Goal: Navigation & Orientation: Find specific page/section

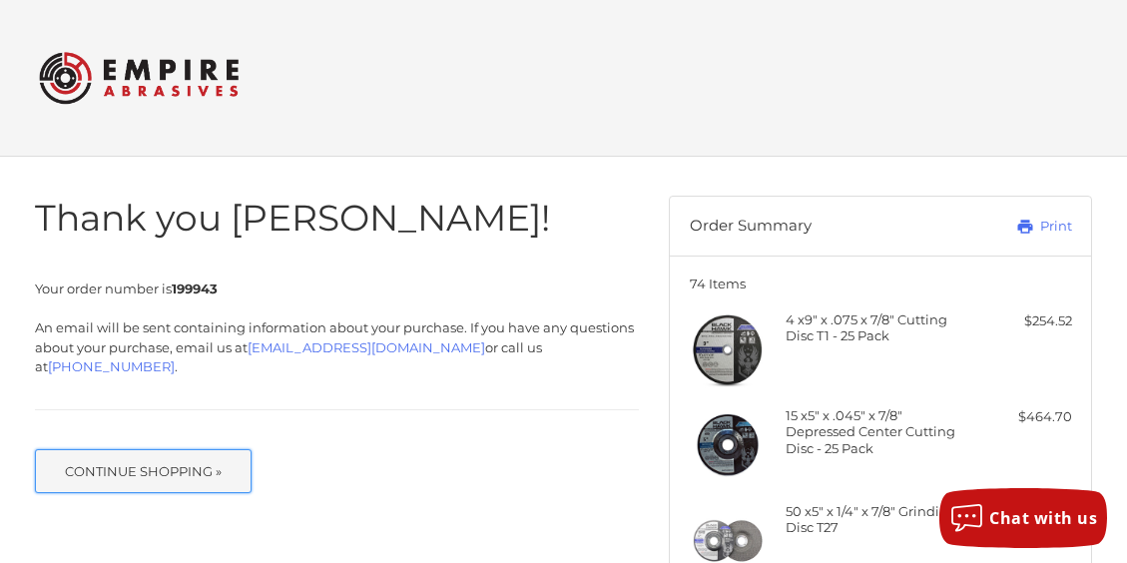
click at [220, 464] on button "Continue Shopping »" at bounding box center [144, 471] width 218 height 44
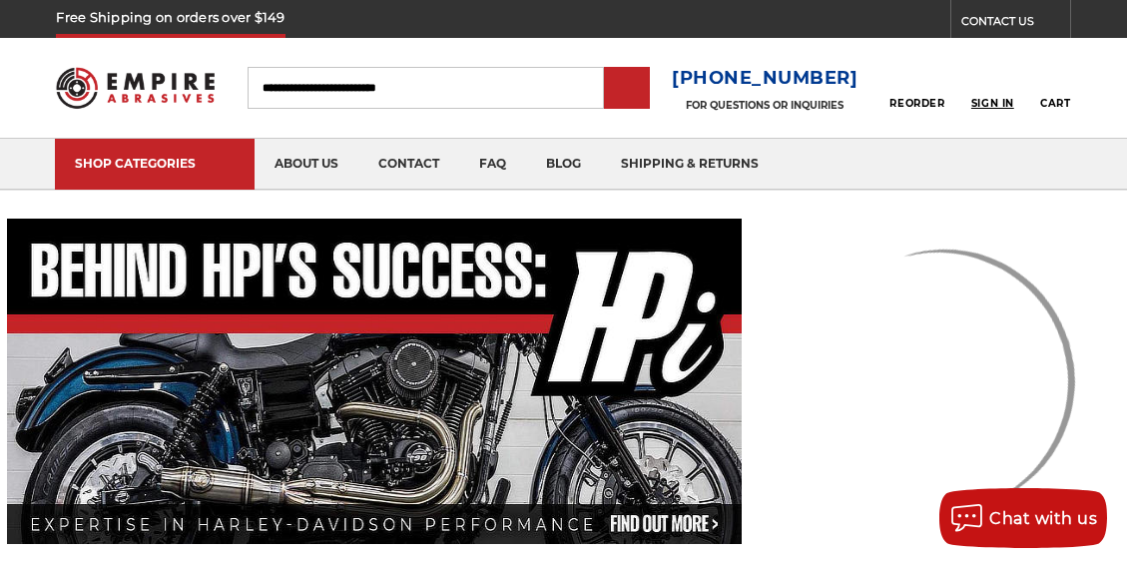
click at [997, 105] on span "Sign In" at bounding box center [992, 103] width 43 height 13
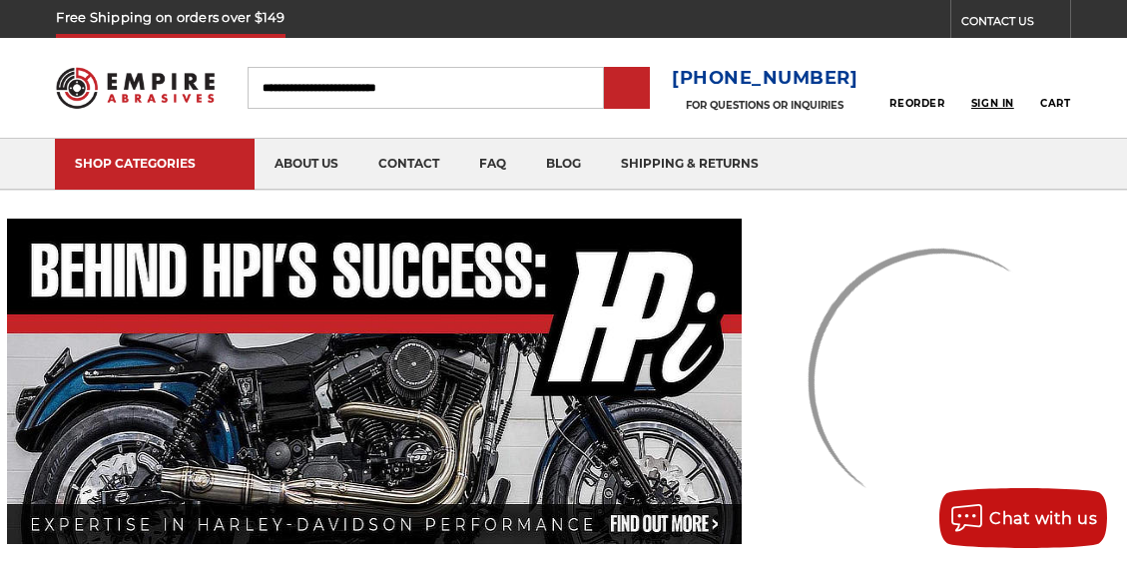
click at [992, 101] on span "Sign In" at bounding box center [992, 103] width 43 height 13
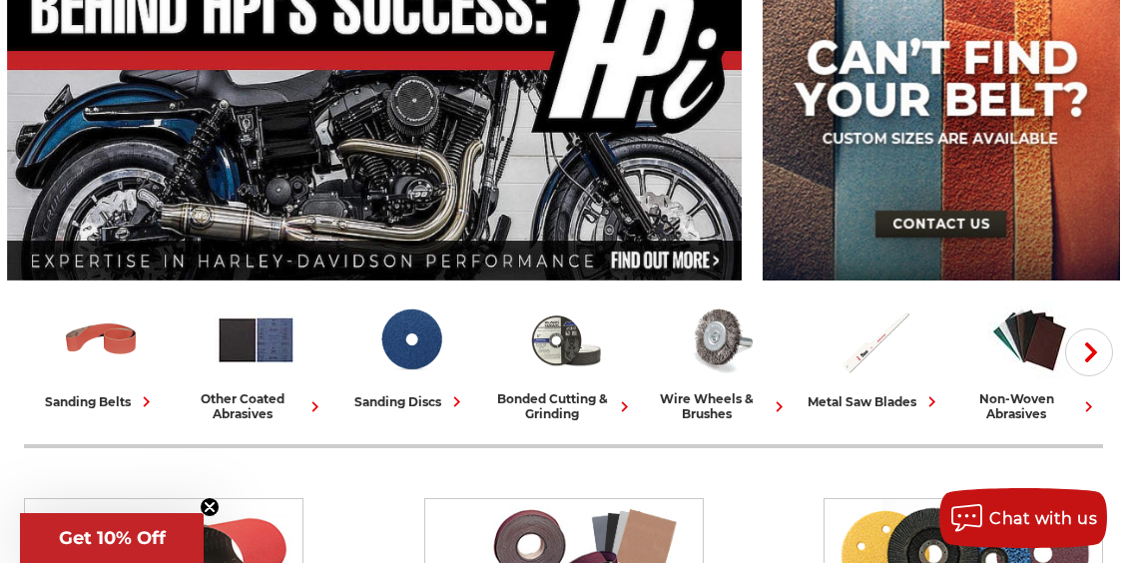
scroll to position [599, 0]
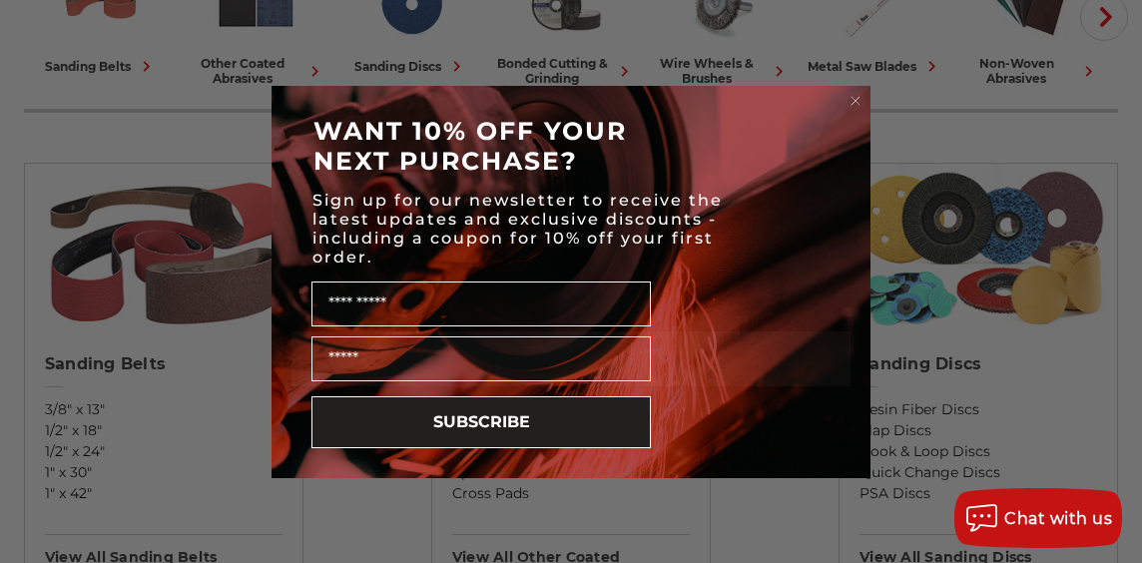
click at [856, 102] on circle "Close dialog" at bounding box center [855, 100] width 19 height 19
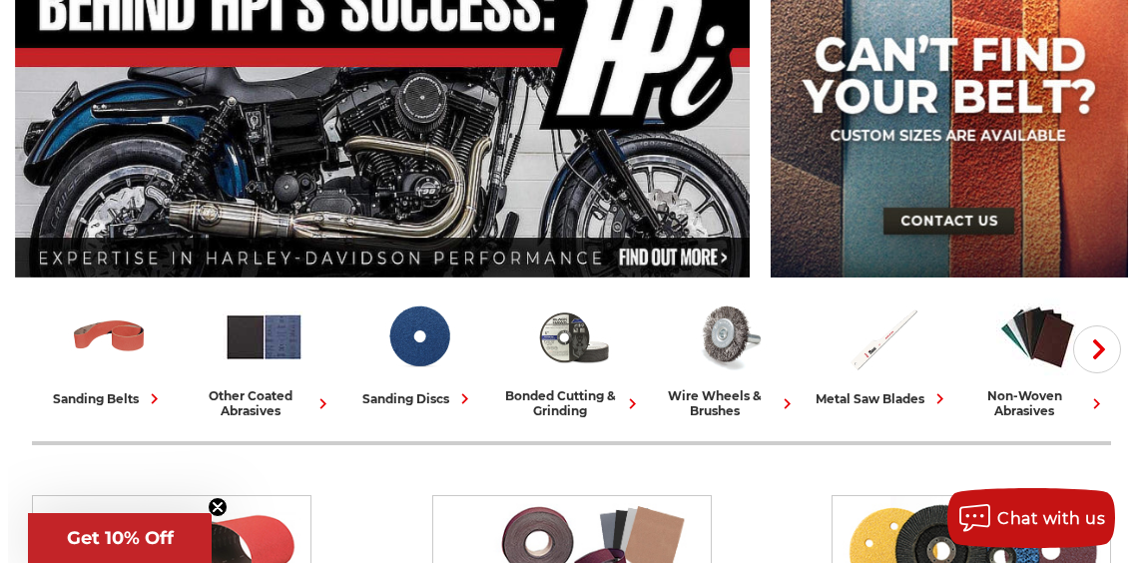
scroll to position [0, 0]
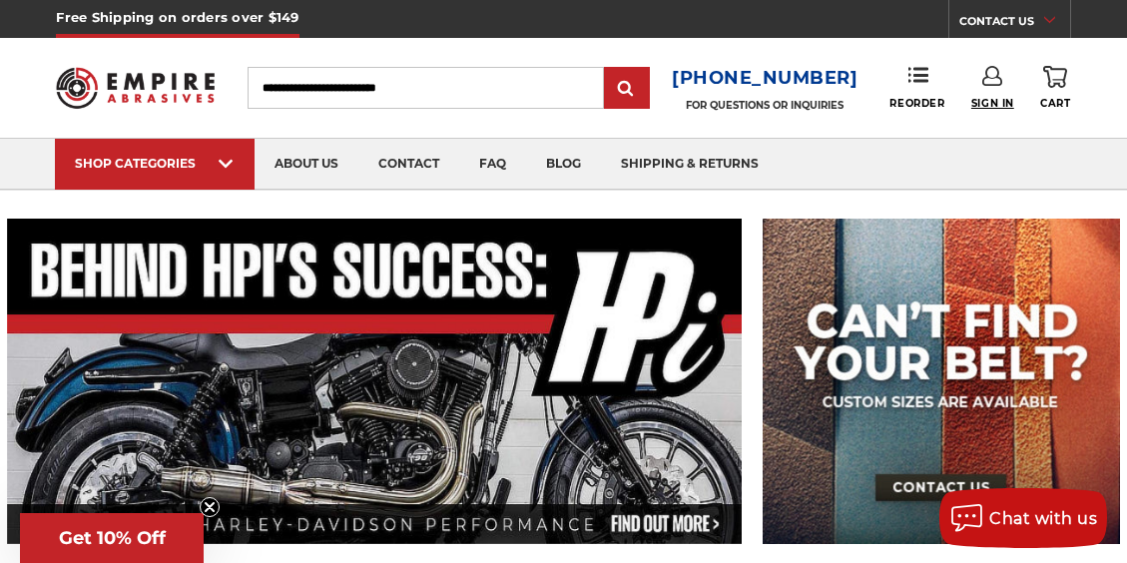
click at [994, 107] on span "Sign In" at bounding box center [992, 103] width 43 height 13
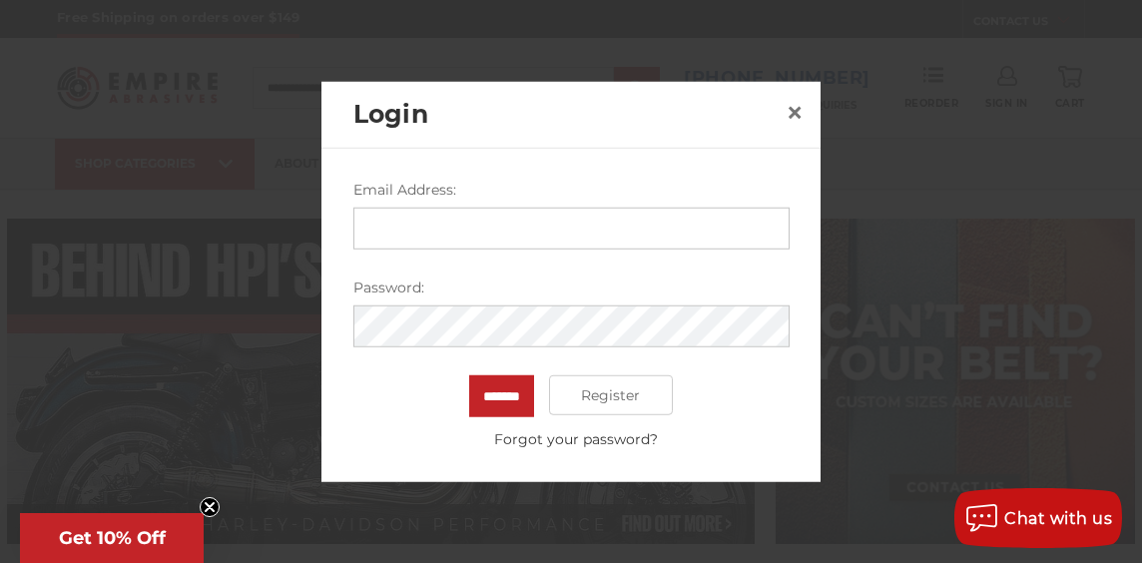
click at [373, 237] on input "Email Address:" at bounding box center [571, 229] width 436 height 42
click at [215, 504] on circle "Close teaser" at bounding box center [210, 507] width 19 height 19
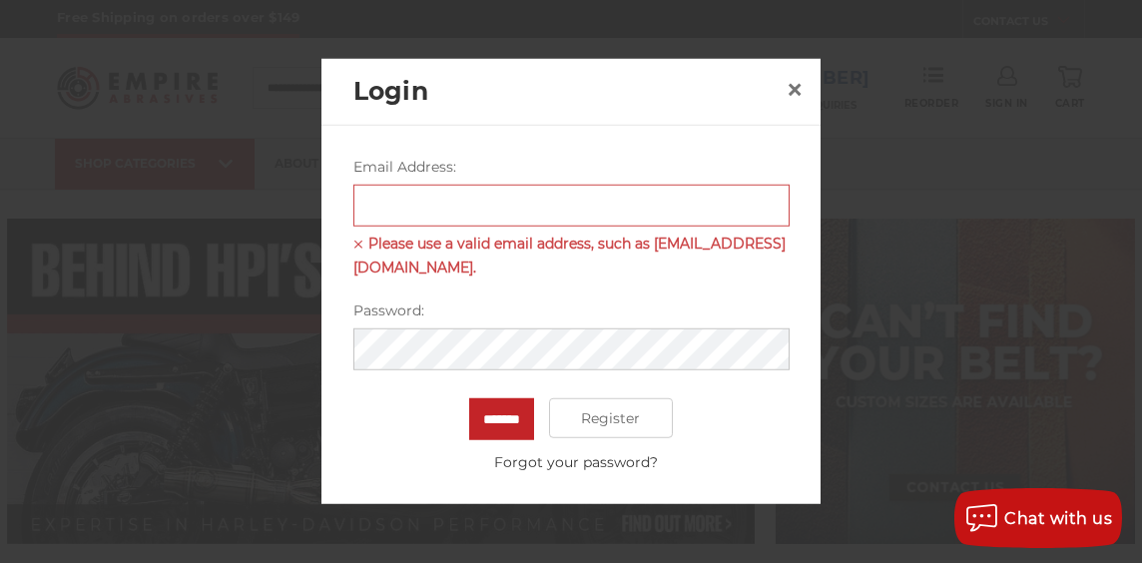
click at [683, 290] on form "Email Address: Please use a valid email address, such as [EMAIL_ADDRESS][DOMAIN…" at bounding box center [571, 315] width 436 height 316
click at [415, 210] on input "Email Address:" at bounding box center [571, 206] width 436 height 42
